Goal: Transaction & Acquisition: Purchase product/service

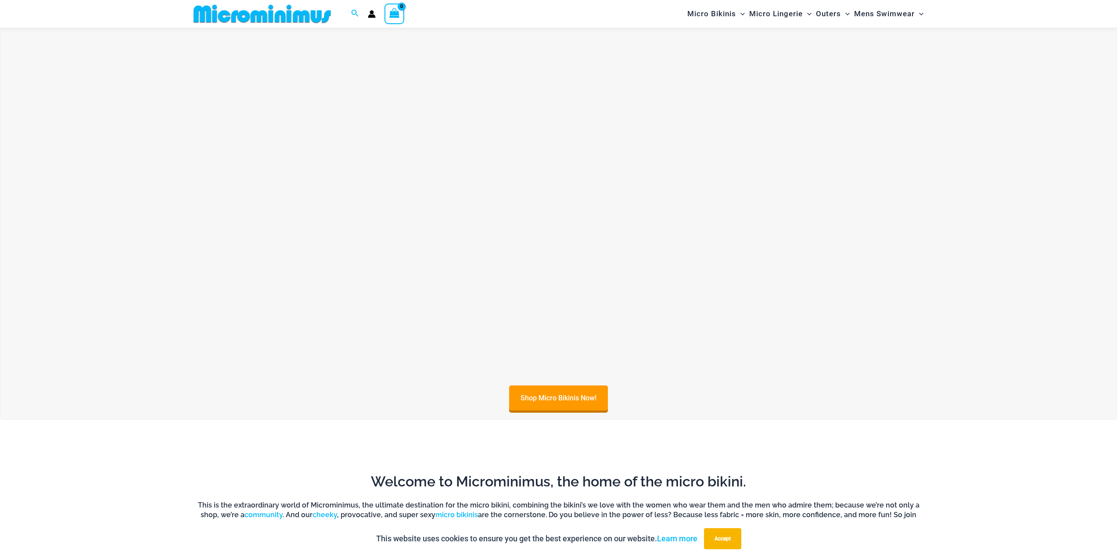
scroll to position [957, 0]
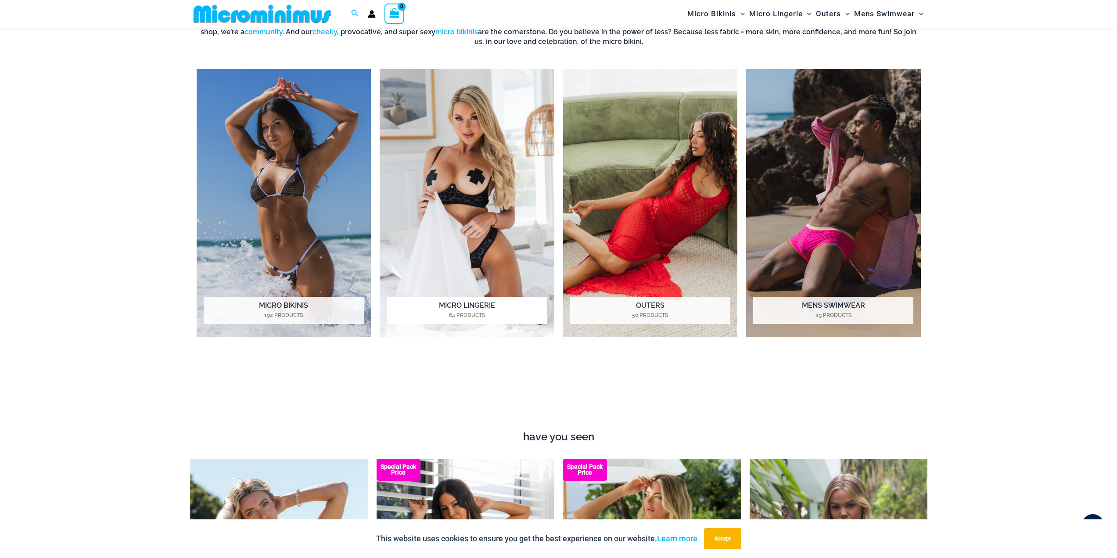
click at [466, 226] on img "Visit product category Micro Lingerie" at bounding box center [467, 203] width 175 height 268
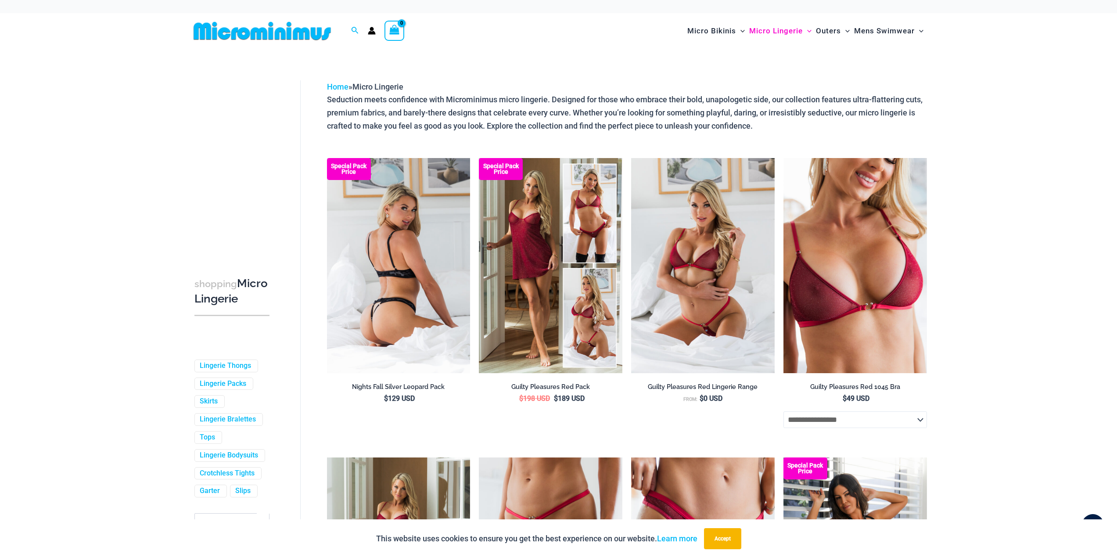
click at [398, 226] on img at bounding box center [398, 265] width 143 height 215
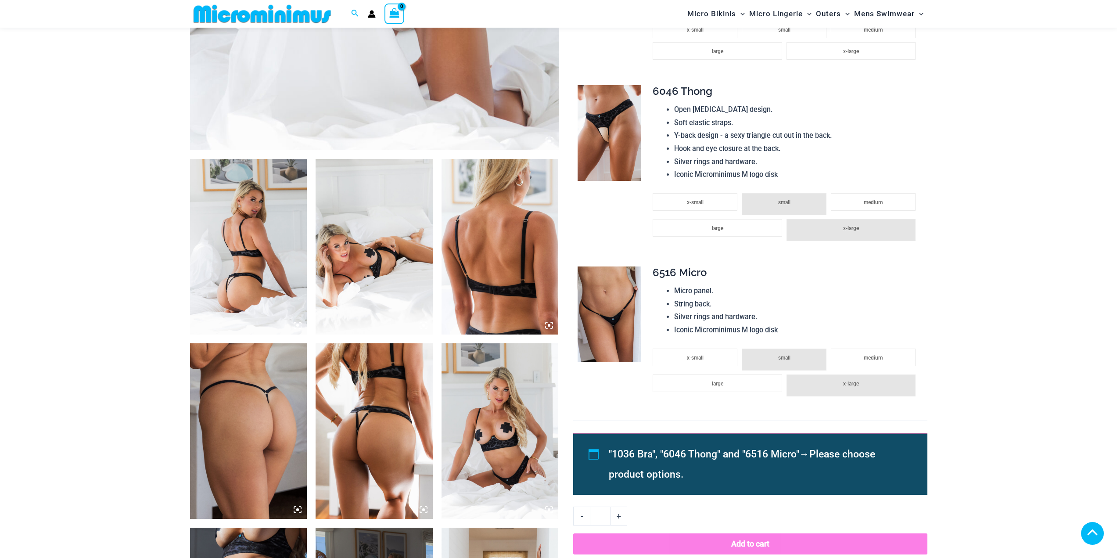
scroll to position [478, 0]
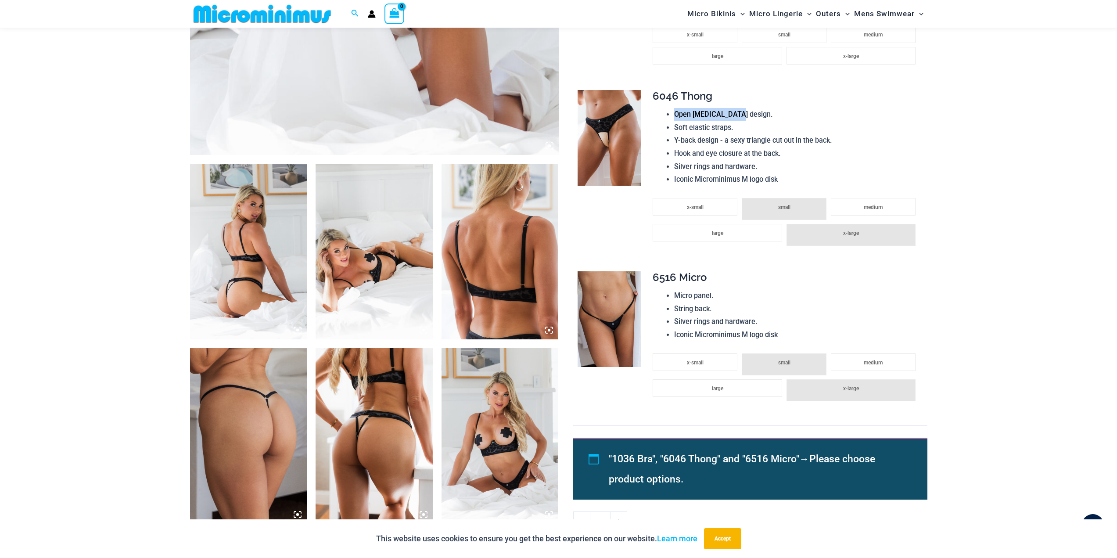
drag, startPoint x: 674, startPoint y: 113, endPoint x: 737, endPoint y: 114, distance: 62.7
click at [737, 114] on li "Open Crotch design." at bounding box center [797, 114] width 246 height 13
